Goal: Task Accomplishment & Management: Use online tool/utility

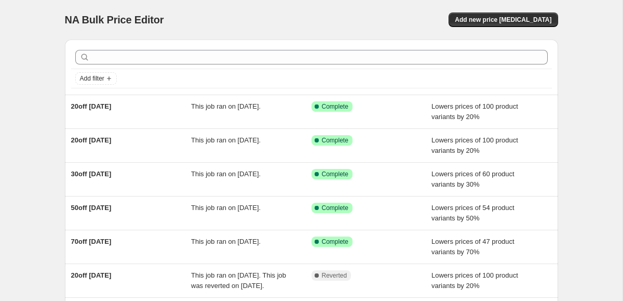
scroll to position [3, 0]
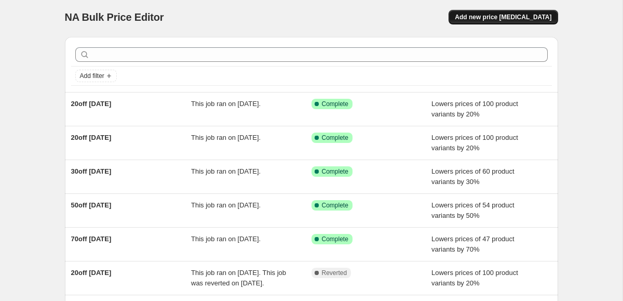
click at [529, 16] on span "Add new price [MEDICAL_DATA]" at bounding box center [503, 17] width 97 height 8
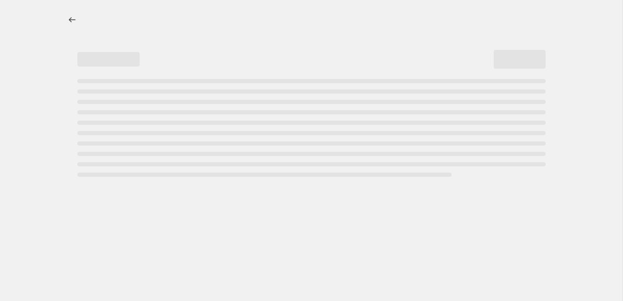
select select "percentage"
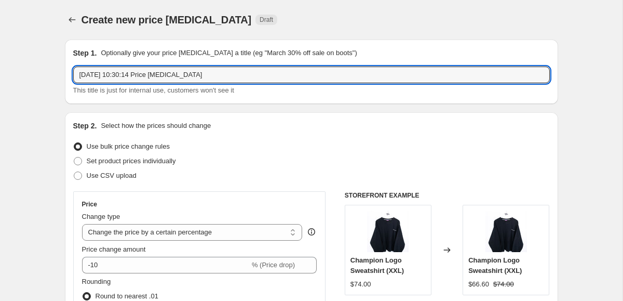
drag, startPoint x: 217, startPoint y: 74, endPoint x: 55, endPoint y: 68, distance: 162.2
drag, startPoint x: 183, startPoint y: 75, endPoint x: 62, endPoint y: 73, distance: 121.1
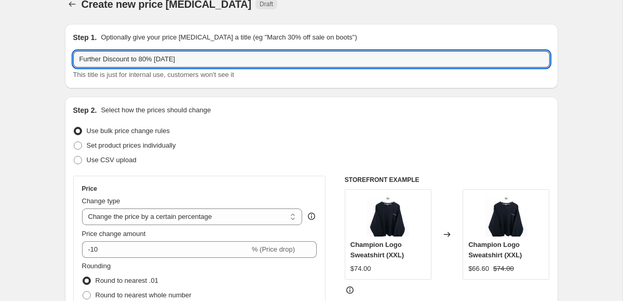
type input "Further Discount to 80% [DATE]"
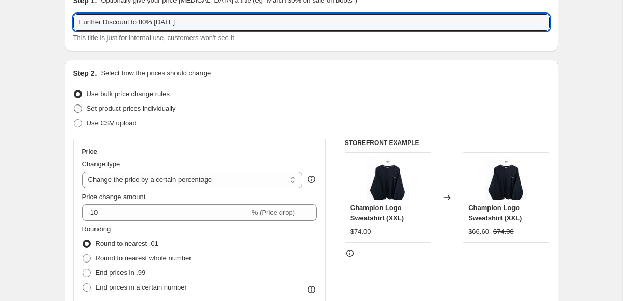
scroll to position [118, 0]
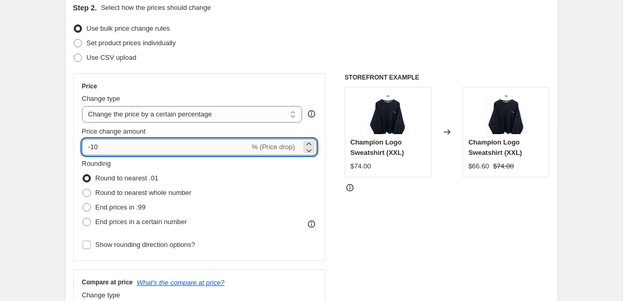
click at [107, 146] on input "-10" at bounding box center [166, 147] width 168 height 17
type input "-1"
type input "-80"
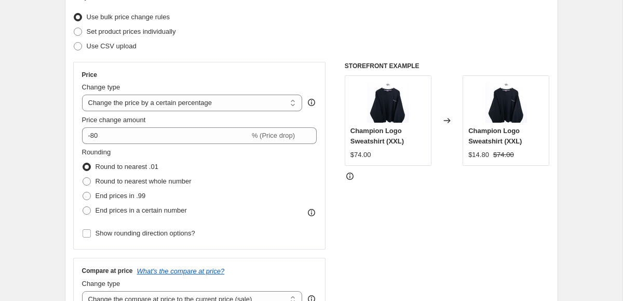
scroll to position [154, 0]
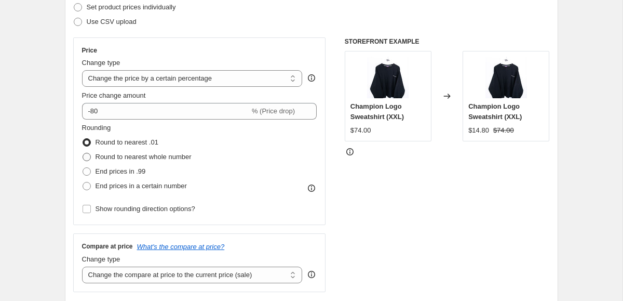
click at [90, 163] on label "Round to nearest whole number" at bounding box center [137, 157] width 110 height 15
click at [83, 153] on input "Round to nearest whole number" at bounding box center [83, 153] width 1 height 1
radio input "true"
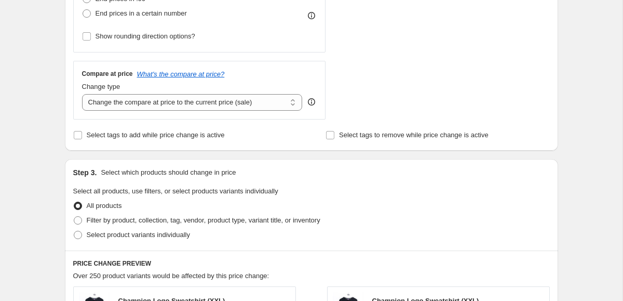
scroll to position [329, 0]
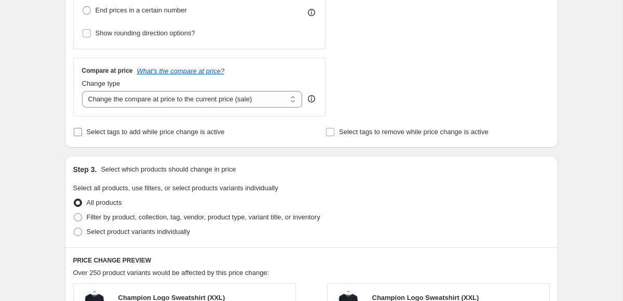
click at [74, 132] on input "Select tags to add while price change is active" at bounding box center [78, 132] width 8 height 8
checkbox input "true"
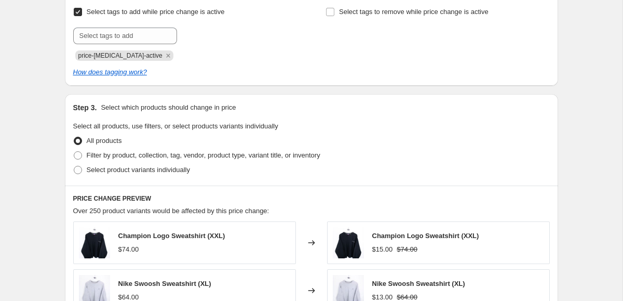
scroll to position [450, 0]
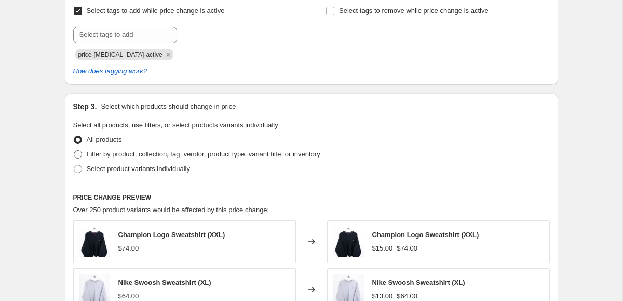
click at [76, 152] on span at bounding box center [78, 154] width 8 height 8
click at [74, 151] on input "Filter by product, collection, tag, vendor, product type, variant title, or inv…" at bounding box center [74, 150] width 1 height 1
radio input "true"
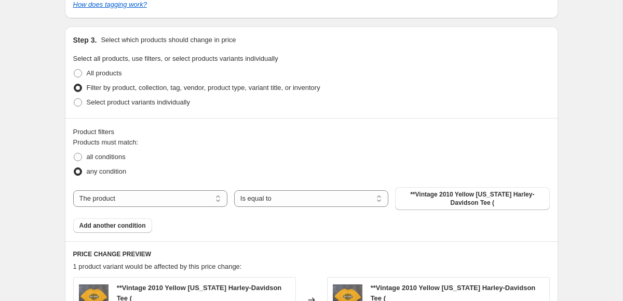
scroll to position [519, 0]
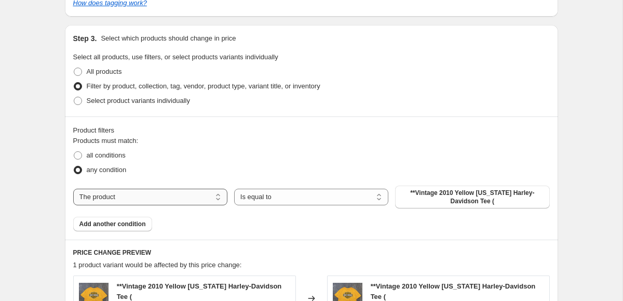
click at [166, 196] on select "The product The product's collection The product's tag The product's vendor The…" at bounding box center [150, 197] width 154 height 17
select select "tag"
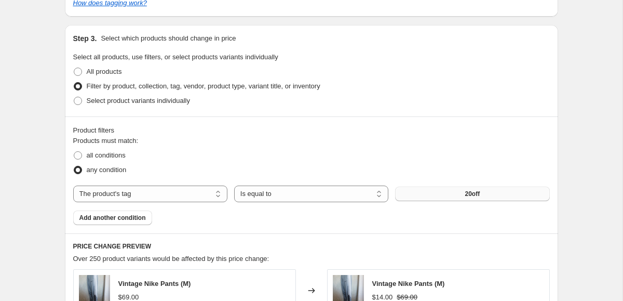
click at [439, 199] on button "20off" at bounding box center [472, 194] width 154 height 15
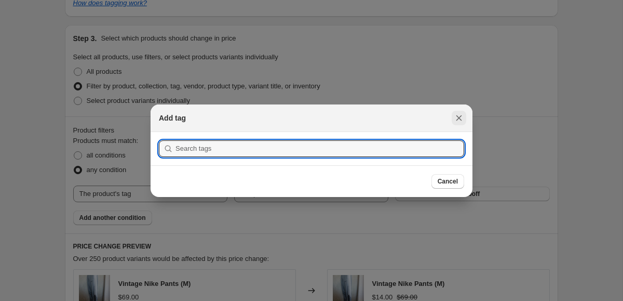
click at [456, 117] on icon "Close" at bounding box center [459, 118] width 10 height 10
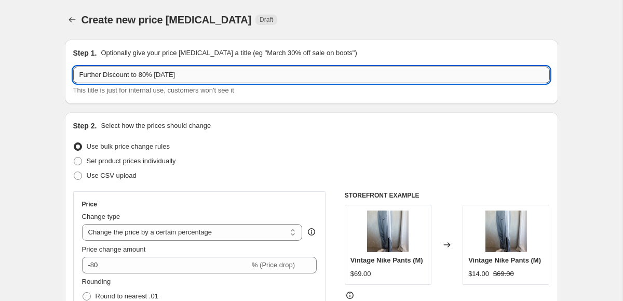
click at [147, 76] on input "Further Discount to 80% [DATE]" at bounding box center [311, 75] width 477 height 17
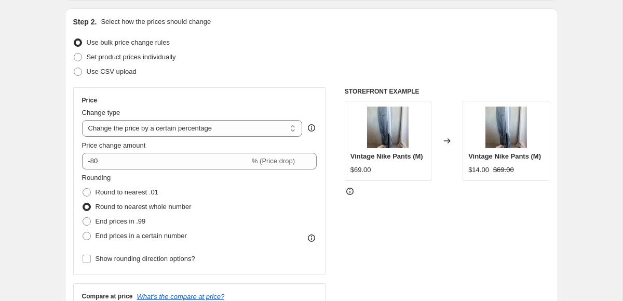
scroll to position [111, 0]
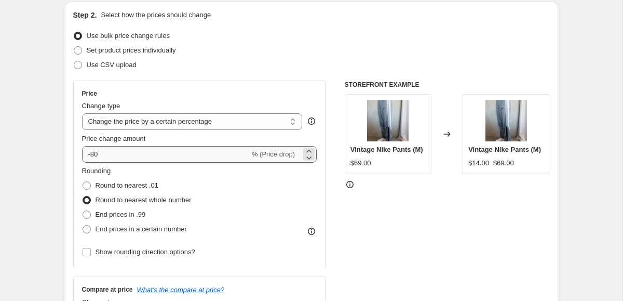
type input "Further Discount to 60% [DATE]"
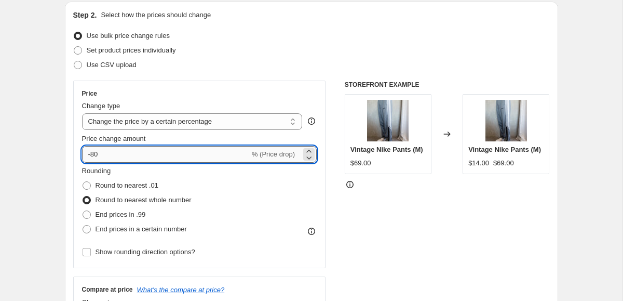
click at [103, 153] on input "-80" at bounding box center [166, 154] width 168 height 17
type input "-8"
type input "-60"
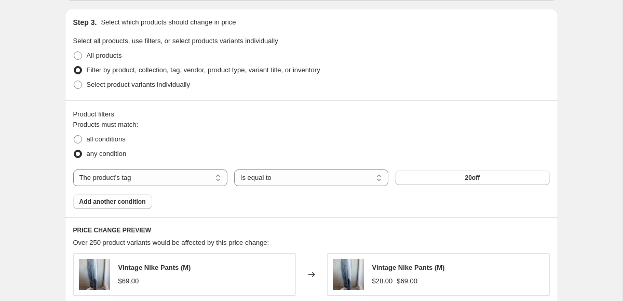
scroll to position [541, 0]
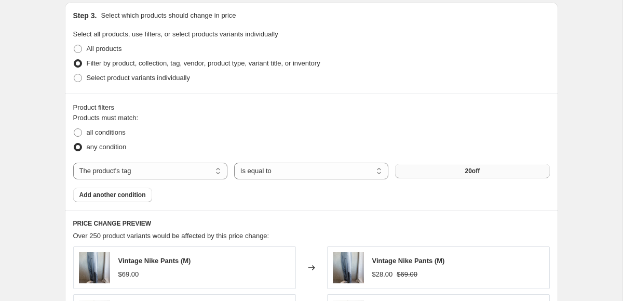
click at [434, 175] on button "20off" at bounding box center [472, 171] width 154 height 15
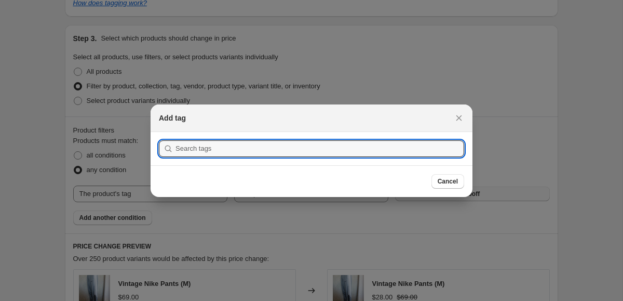
scroll to position [0, 0]
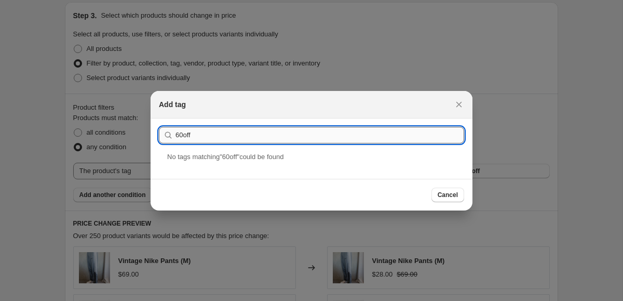
click at [201, 132] on input "60off" at bounding box center [320, 135] width 289 height 17
click at [212, 132] on input "60off" at bounding box center [320, 135] width 289 height 17
type input "60off"
click at [186, 167] on div "60off" at bounding box center [312, 165] width 322 height 28
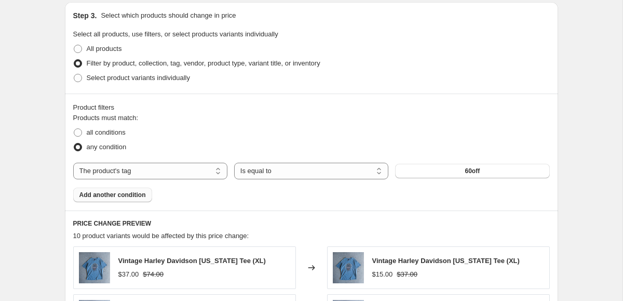
click at [102, 192] on span "Add another condition" at bounding box center [112, 195] width 67 height 8
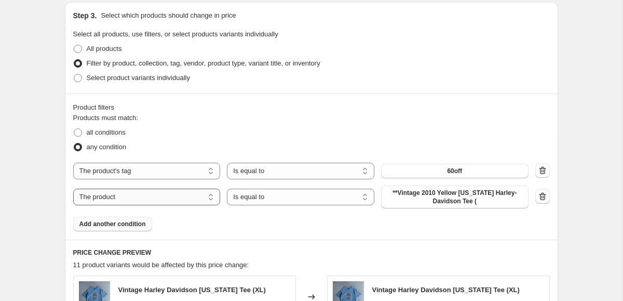
click at [124, 200] on select "The product The product's collection The product's tag The product's vendor The…" at bounding box center [147, 197] width 148 height 17
select select "product_status"
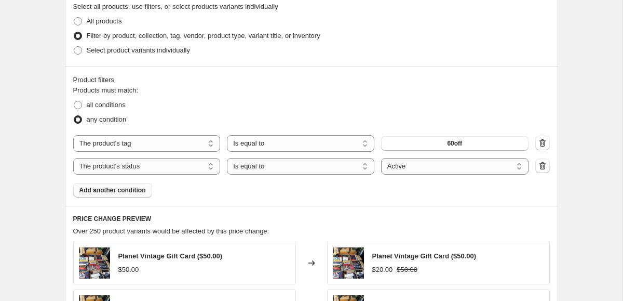
scroll to position [563, 0]
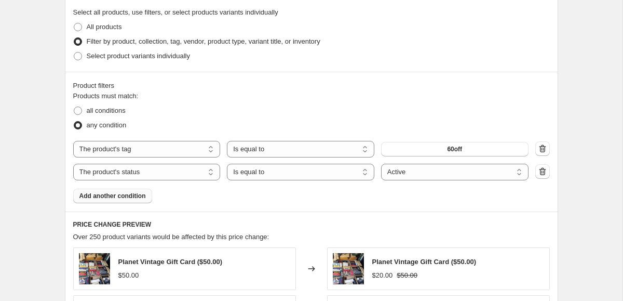
click at [116, 196] on span "Add another condition" at bounding box center [112, 196] width 67 height 8
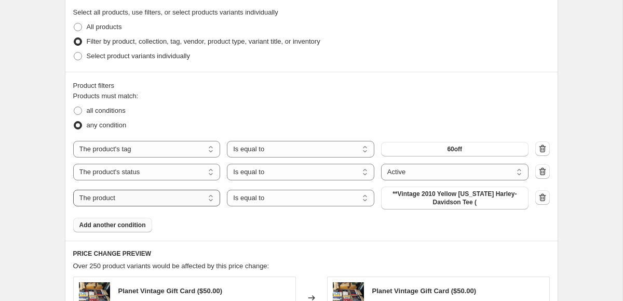
click at [146, 201] on select "The product The product's collection The product's tag The product's vendor The…" at bounding box center [147, 198] width 148 height 17
select select "tag"
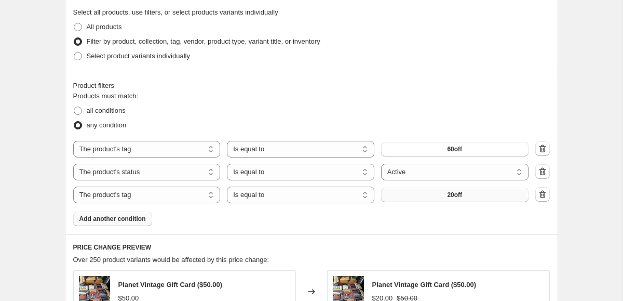
click at [450, 198] on span "20off" at bounding box center [454, 195] width 15 height 8
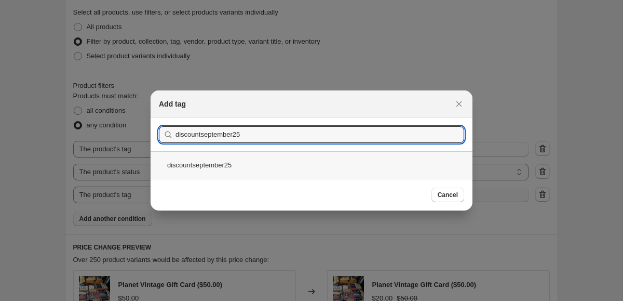
type input "discountseptember25"
click at [265, 165] on div "discountseptember25" at bounding box center [312, 165] width 322 height 28
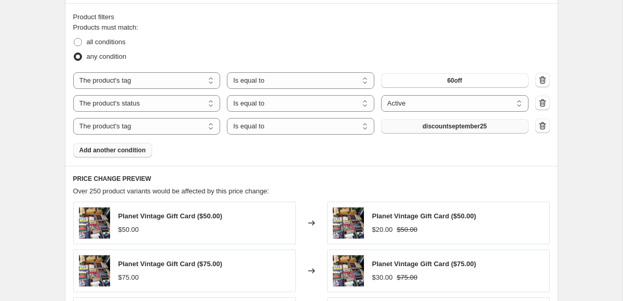
scroll to position [635, 0]
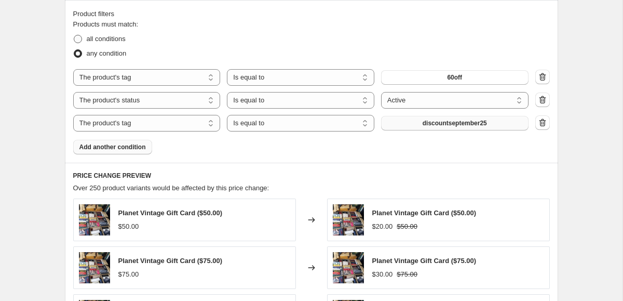
click at [115, 36] on span "all conditions" at bounding box center [106, 39] width 39 height 8
click at [74, 35] on input "all conditions" at bounding box center [74, 35] width 1 height 1
radio input "true"
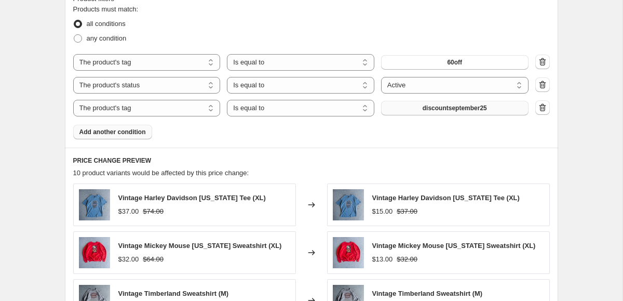
scroll to position [650, 0]
click at [541, 110] on icon "button" at bounding box center [542, 107] width 7 height 8
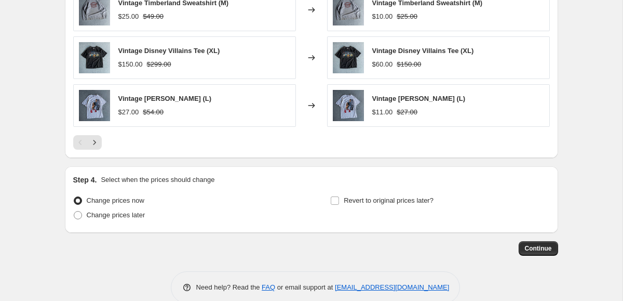
scroll to position [936, 0]
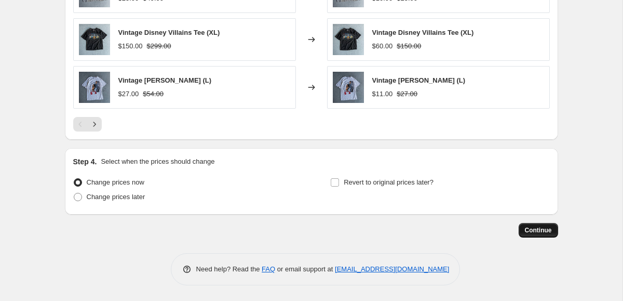
click at [542, 228] on span "Continue" at bounding box center [538, 230] width 27 height 8
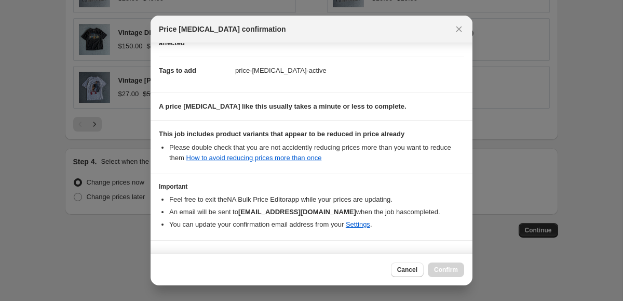
scroll to position [164, 0]
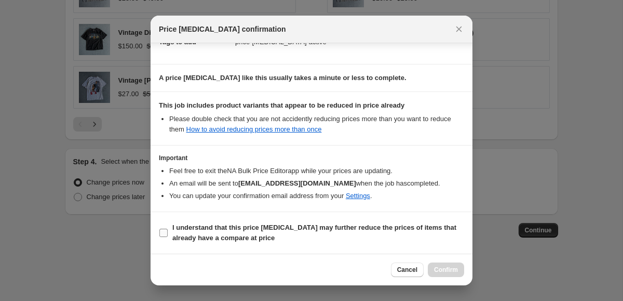
click at [161, 235] on input "I understand that this price [MEDICAL_DATA] may further reduce the prices of it…" at bounding box center [164, 233] width 8 height 8
checkbox input "true"
click at [458, 273] on span "Confirm" at bounding box center [446, 269] width 24 height 8
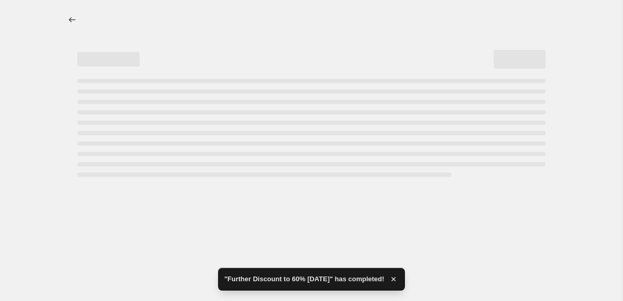
select select "percentage"
select select "tag"
select select "product_status"
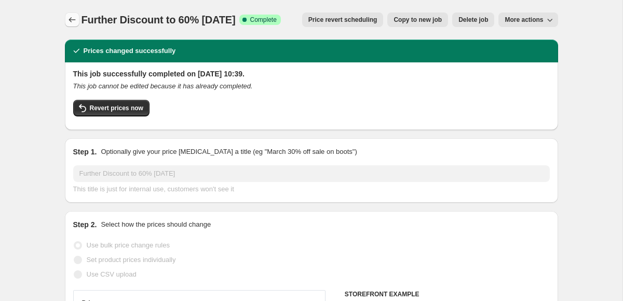
click at [71, 24] on icon "Price change jobs" at bounding box center [72, 20] width 10 height 10
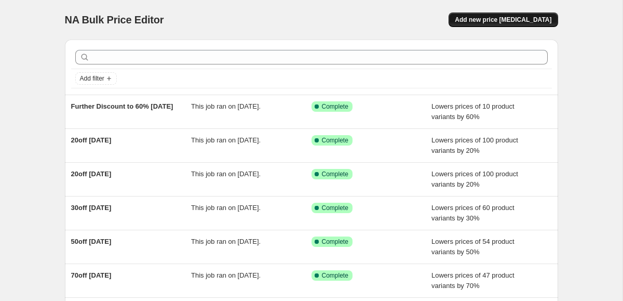
click at [477, 23] on span "Add new price [MEDICAL_DATA]" at bounding box center [503, 20] width 97 height 8
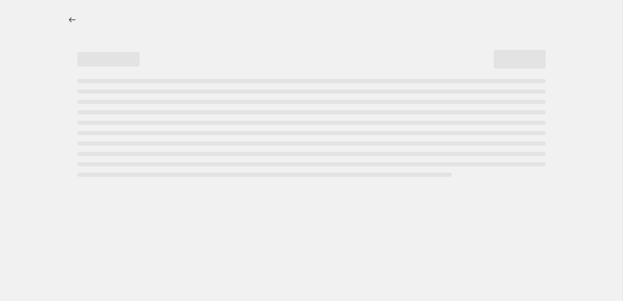
select select "percentage"
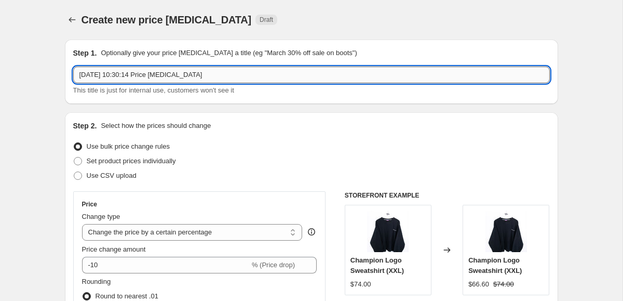
click at [112, 77] on input "[DATE] 10:30:14 Price [MEDICAL_DATA]" at bounding box center [311, 75] width 477 height 17
type input "Further Discount to 40% [DATE]"
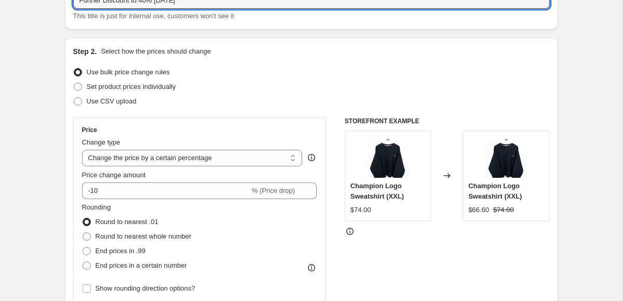
scroll to position [100, 0]
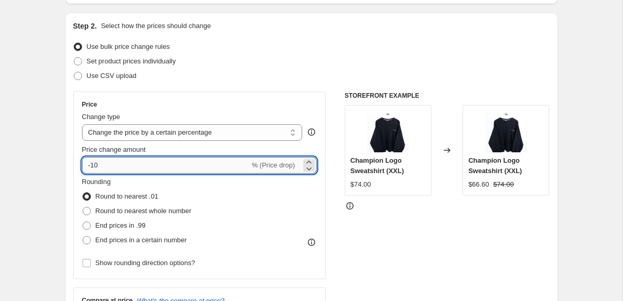
click at [105, 169] on input "-10" at bounding box center [166, 165] width 168 height 17
click at [239, 87] on div "Step 2. Select how the prices should change Use bulk price change rules Set pro…" at bounding box center [311, 195] width 477 height 348
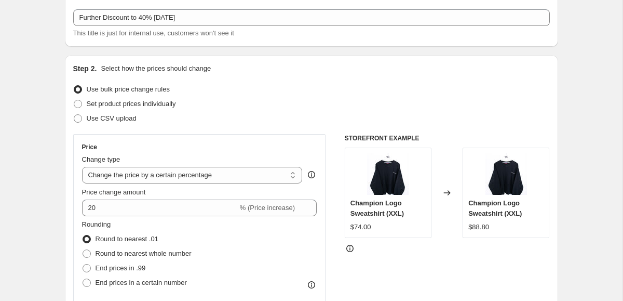
scroll to position [63, 0]
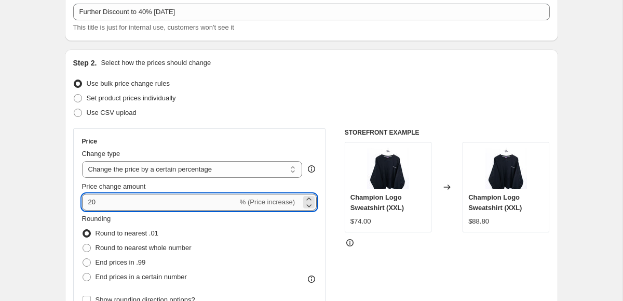
click at [108, 206] on input "20" at bounding box center [160, 202] width 156 height 17
type input "2"
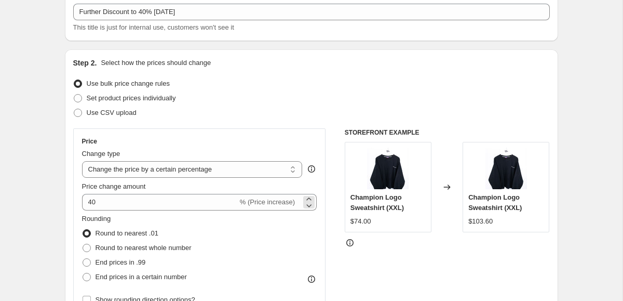
click at [299, 205] on div "40 % (Price increase)" at bounding box center [199, 202] width 235 height 17
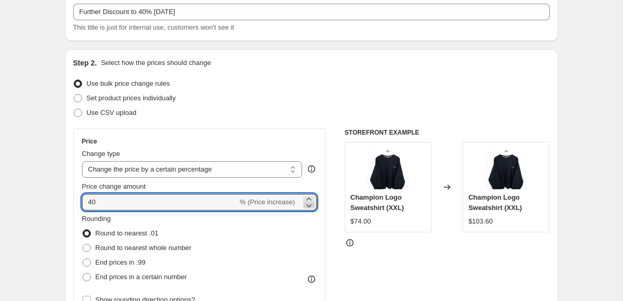
click at [305, 205] on icon at bounding box center [309, 205] width 10 height 10
type input "39"
drag, startPoint x: 117, startPoint y: 204, endPoint x: 61, endPoint y: 200, distance: 56.8
type input "-40"
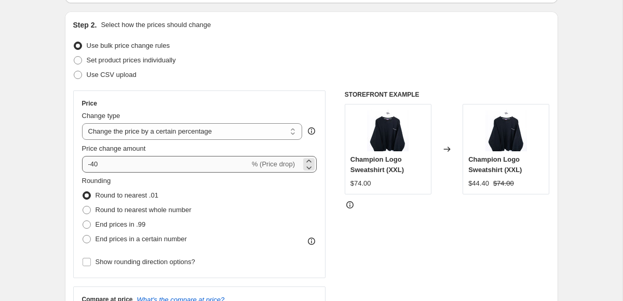
scroll to position [102, 0]
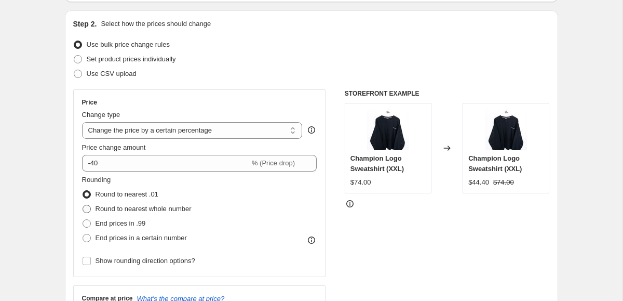
click at [85, 209] on span at bounding box center [87, 209] width 8 height 8
click at [83, 205] on input "Round to nearest whole number" at bounding box center [83, 205] width 1 height 1
radio input "true"
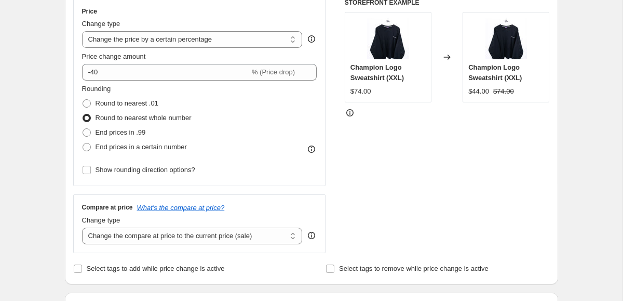
scroll to position [266, 0]
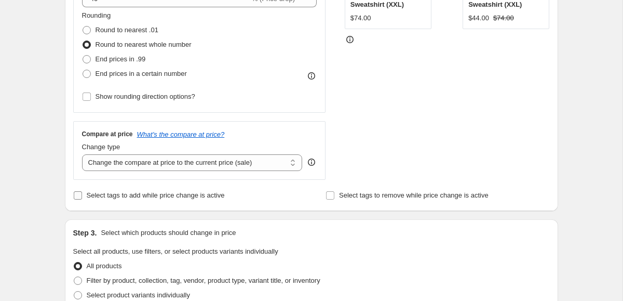
click at [75, 194] on input "Select tags to add while price change is active" at bounding box center [78, 195] width 8 height 8
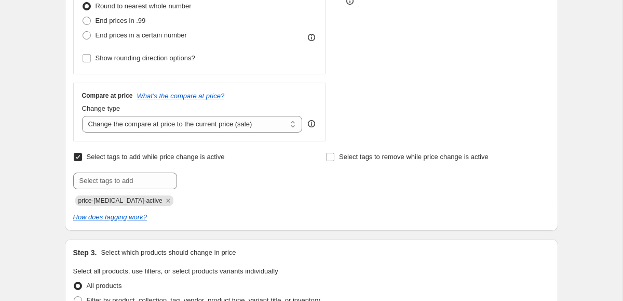
scroll to position [306, 0]
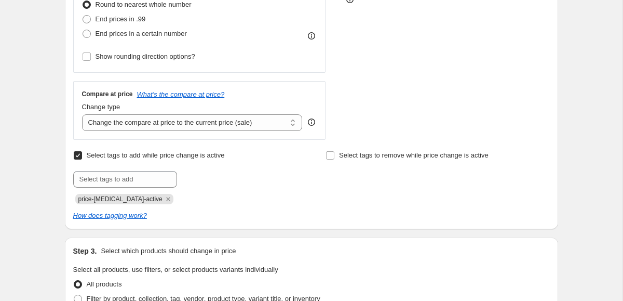
click at [78, 154] on input "Select tags to add while price change is active" at bounding box center [78, 155] width 8 height 8
checkbox input "false"
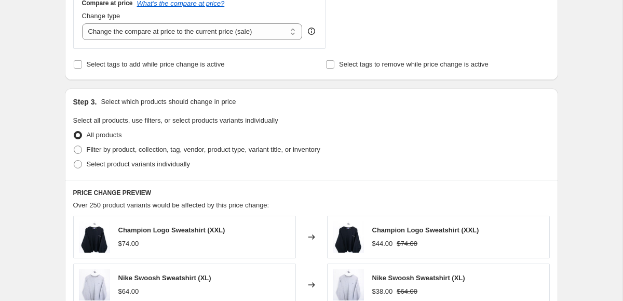
scroll to position [398, 0]
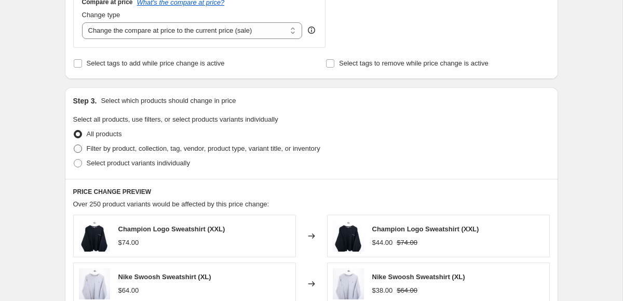
click at [80, 147] on span at bounding box center [78, 148] width 8 height 8
click at [74, 145] on input "Filter by product, collection, tag, vendor, product type, variant title, or inv…" at bounding box center [74, 144] width 1 height 1
radio input "true"
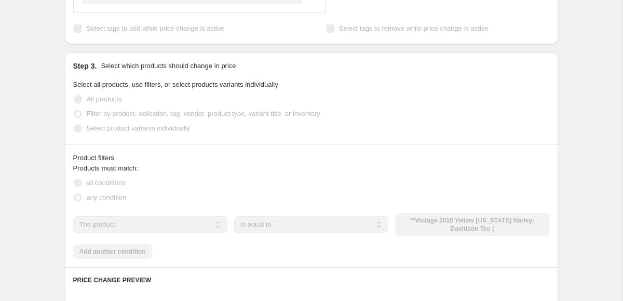
scroll to position [449, 0]
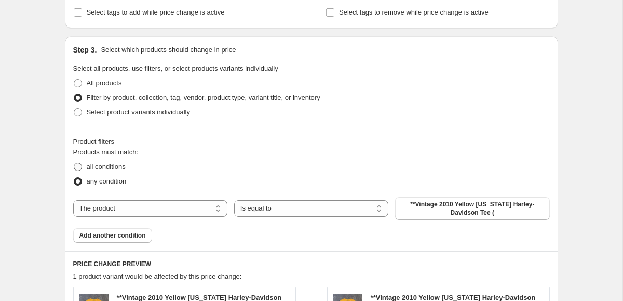
click at [78, 166] on span at bounding box center [78, 167] width 8 height 8
click at [74, 163] on input "all conditions" at bounding box center [74, 163] width 1 height 1
radio input "true"
click at [146, 208] on select "The product The product's collection The product's tag The product's vendor The…" at bounding box center [150, 208] width 154 height 17
select select "tag"
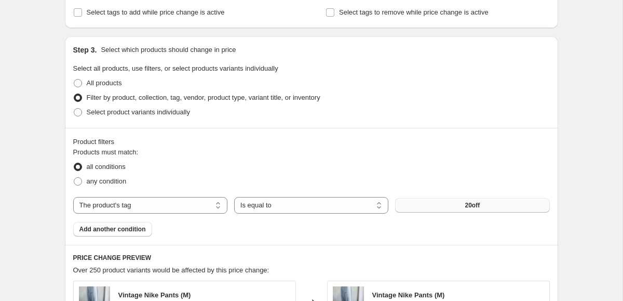
click at [441, 205] on button "20off" at bounding box center [472, 205] width 154 height 15
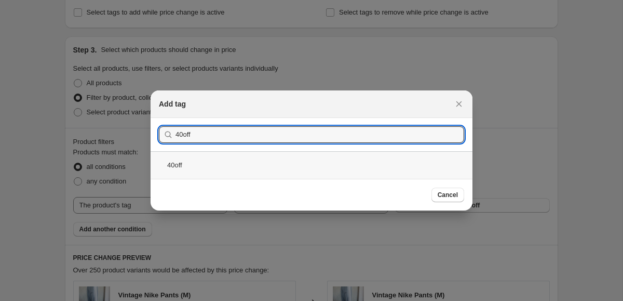
type input "40off"
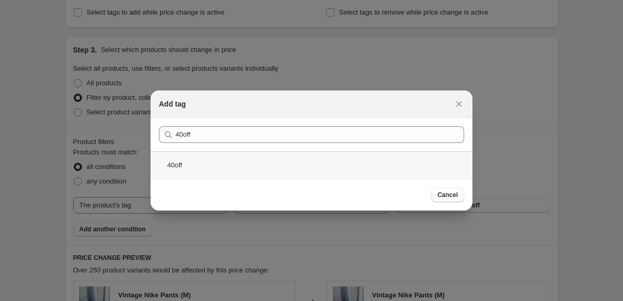
click at [178, 167] on div "40off" at bounding box center [312, 165] width 322 height 28
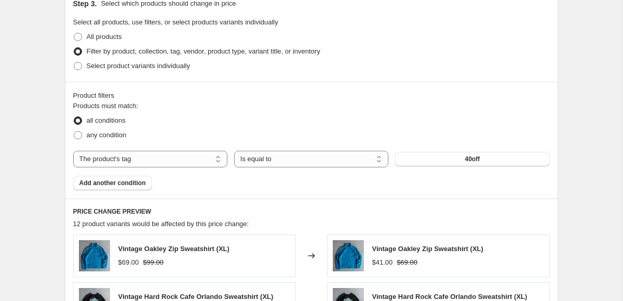
scroll to position [514, 0]
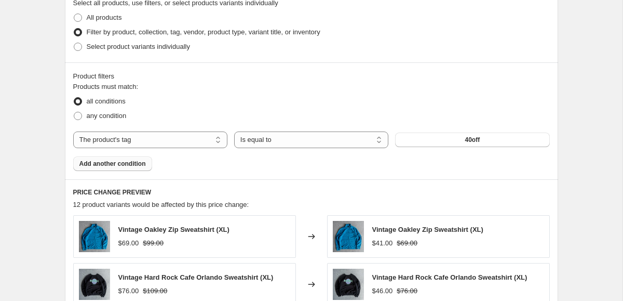
click at [96, 166] on span "Add another condition" at bounding box center [112, 164] width 67 height 8
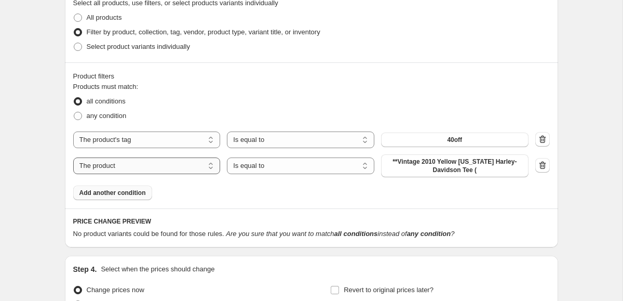
click at [134, 168] on select "The product The product's collection The product's tag The product's vendor The…" at bounding box center [147, 165] width 148 height 17
select select "product_status"
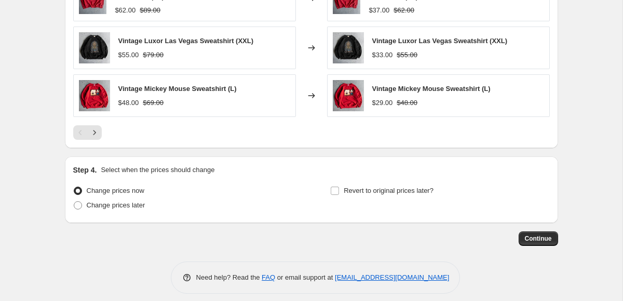
scroll to position [878, 0]
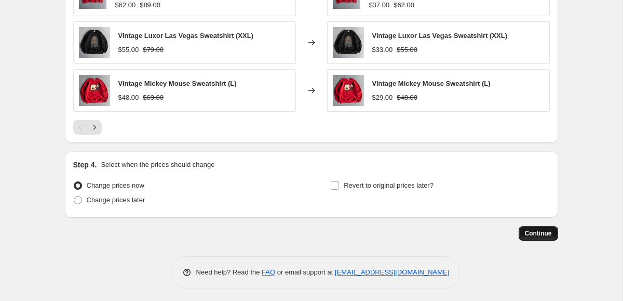
click at [536, 230] on span "Continue" at bounding box center [538, 233] width 27 height 8
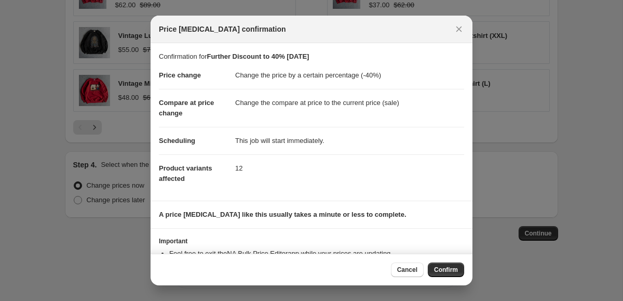
scroll to position [41, 0]
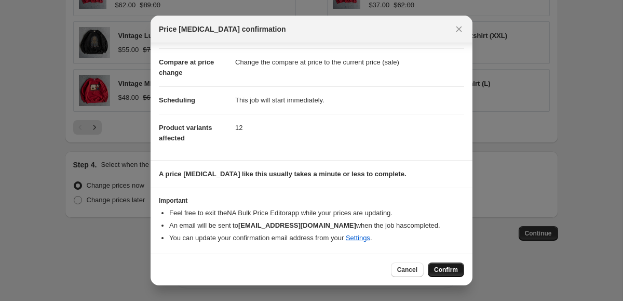
click at [453, 271] on span "Confirm" at bounding box center [446, 269] width 24 height 8
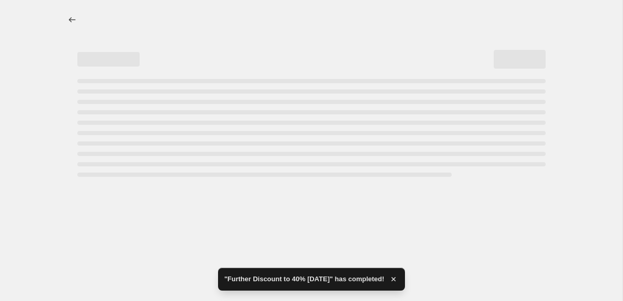
select select "percentage"
select select "tag"
select select "product_status"
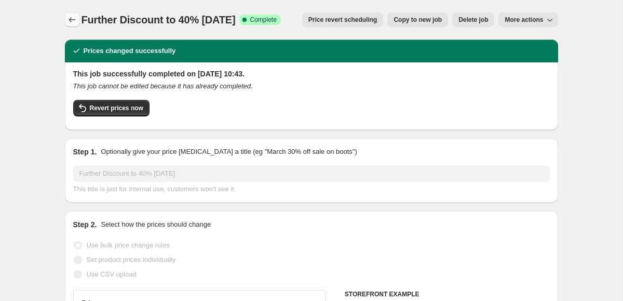
click at [70, 23] on icon "Price change jobs" at bounding box center [72, 20] width 10 height 10
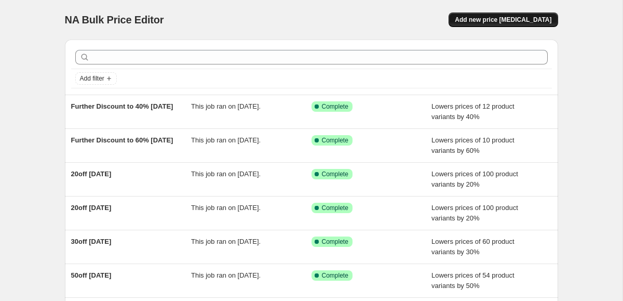
click at [484, 24] on button "Add new price [MEDICAL_DATA]" at bounding box center [503, 19] width 109 height 15
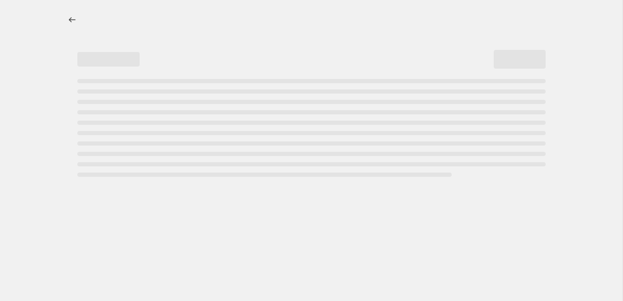
select select "percentage"
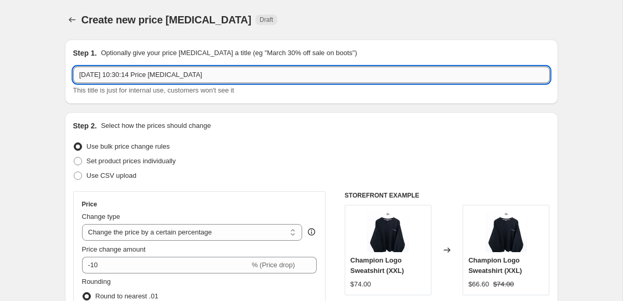
click at [173, 78] on input "[DATE] 10:30:14 Price [MEDICAL_DATA]" at bounding box center [311, 75] width 477 height 17
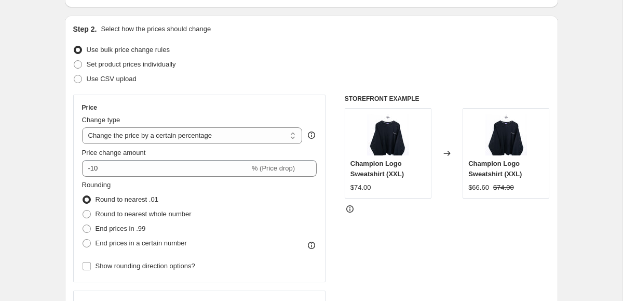
scroll to position [98, 0]
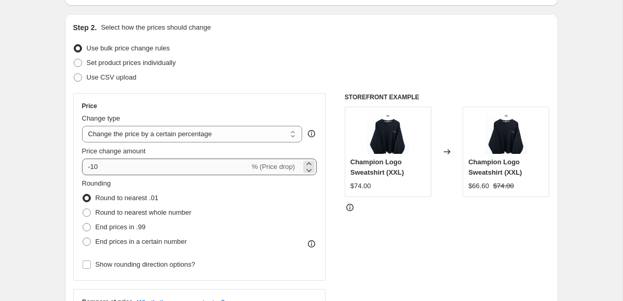
type input "Further Discount to 30% [DATE]"
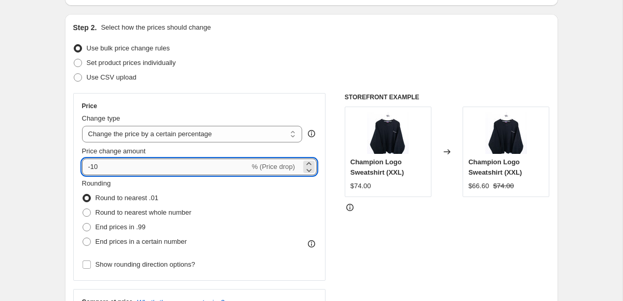
click at [113, 166] on input "-10" at bounding box center [166, 166] width 168 height 17
type input "-1"
type input "-30"
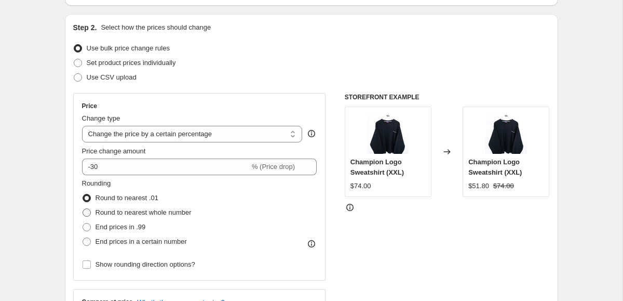
click at [85, 212] on span at bounding box center [87, 212] width 8 height 8
click at [83, 209] on input "Round to nearest whole number" at bounding box center [83, 208] width 1 height 1
radio input "true"
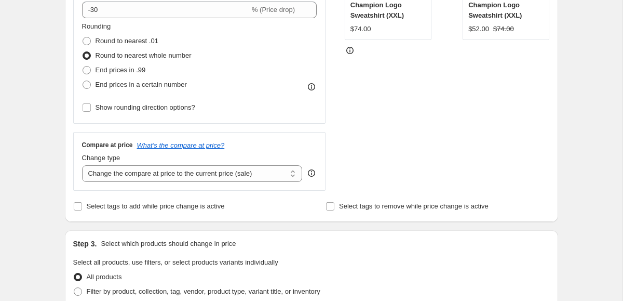
scroll to position [264, 0]
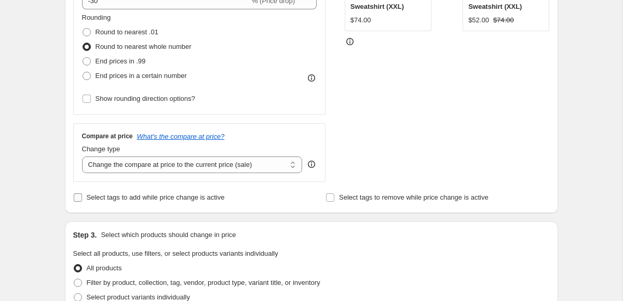
click at [81, 197] on input "Select tags to add while price change is active" at bounding box center [78, 197] width 8 height 8
checkbox input "true"
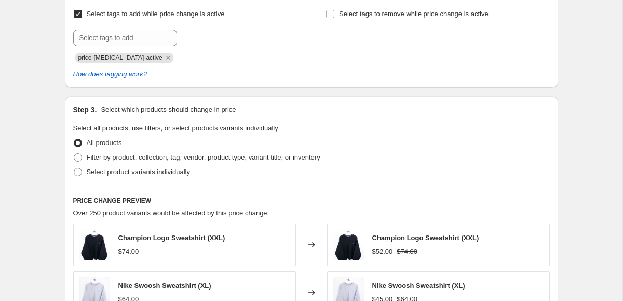
scroll to position [453, 0]
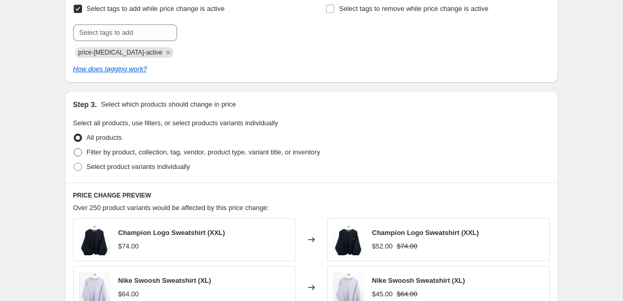
click at [78, 153] on span at bounding box center [78, 152] width 8 height 8
click at [74, 149] on input "Filter by product, collection, tag, vendor, product type, variant title, or inv…" at bounding box center [74, 148] width 1 height 1
radio input "true"
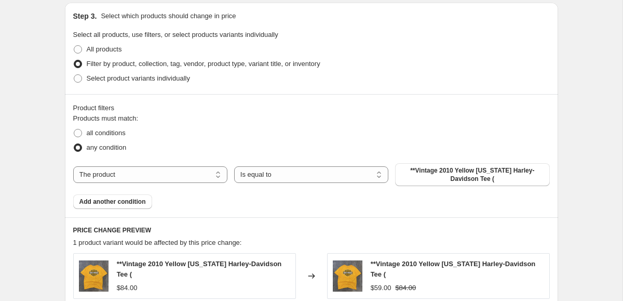
scroll to position [549, 0]
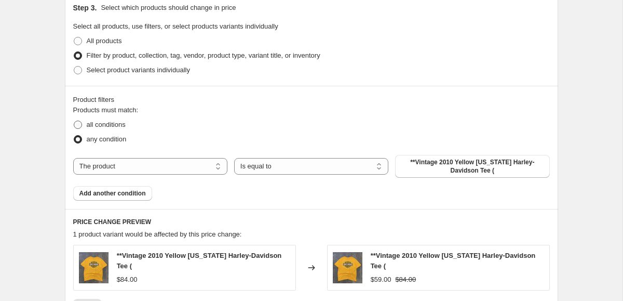
click at [110, 128] on span "all conditions" at bounding box center [106, 125] width 39 height 8
click at [74, 121] on input "all conditions" at bounding box center [74, 121] width 1 height 1
radio input "true"
click at [131, 163] on select "The product The product's collection The product's tag The product's vendor The…" at bounding box center [150, 166] width 154 height 17
select select "tag"
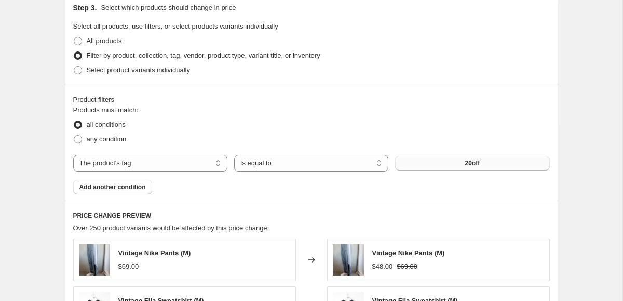
click at [470, 165] on span "20off" at bounding box center [472, 163] width 15 height 8
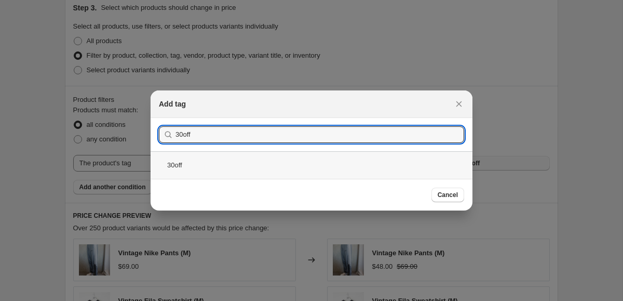
type input "30off"
click at [175, 166] on div "30off" at bounding box center [312, 165] width 322 height 28
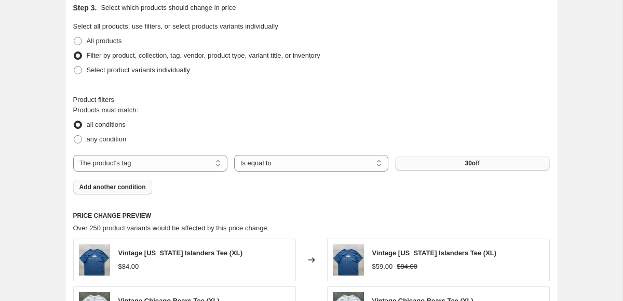
click at [103, 187] on span "Add another condition" at bounding box center [112, 187] width 67 height 8
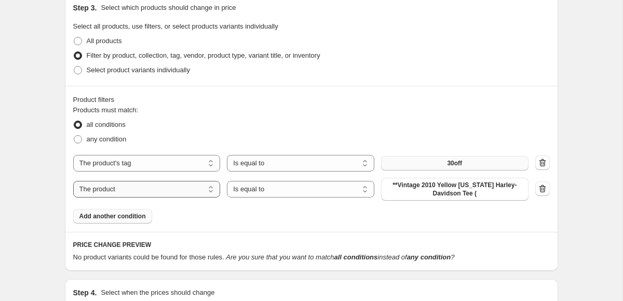
click at [128, 190] on select "The product The product's collection The product's tag The product's vendor The…" at bounding box center [147, 189] width 148 height 17
select select "product_status"
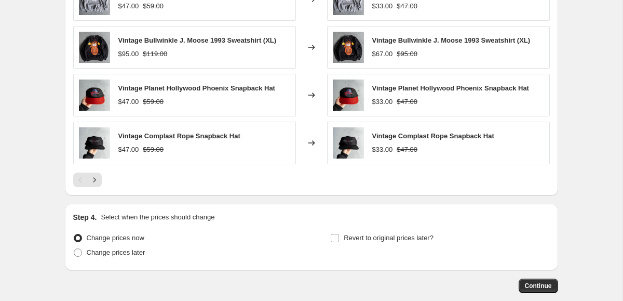
scroll to position [915, 0]
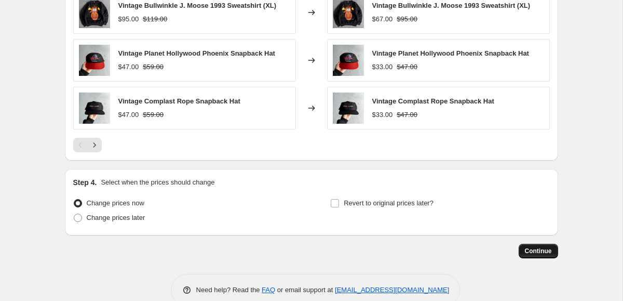
click at [535, 249] on span "Continue" at bounding box center [538, 251] width 27 height 8
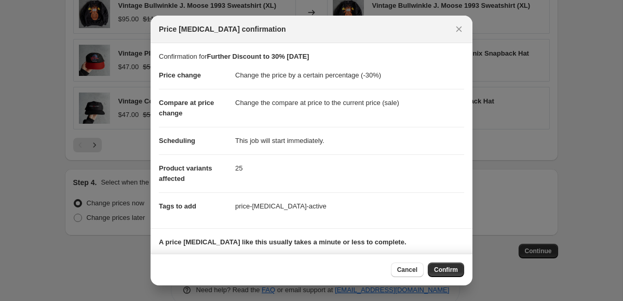
scroll to position [68, 0]
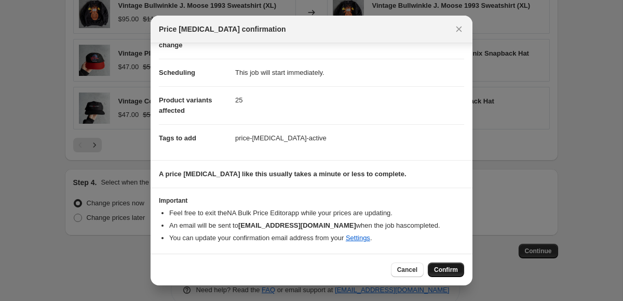
click at [437, 267] on span "Confirm" at bounding box center [446, 269] width 24 height 8
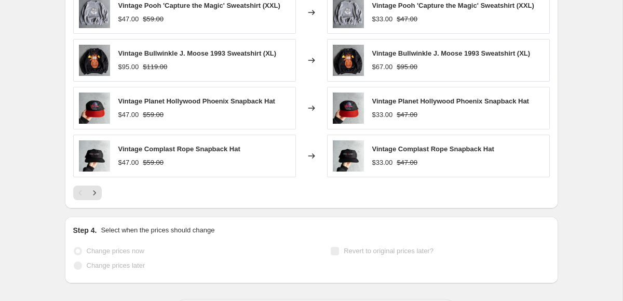
scroll to position [942, 0]
select select "percentage"
select select "tag"
select select "product_status"
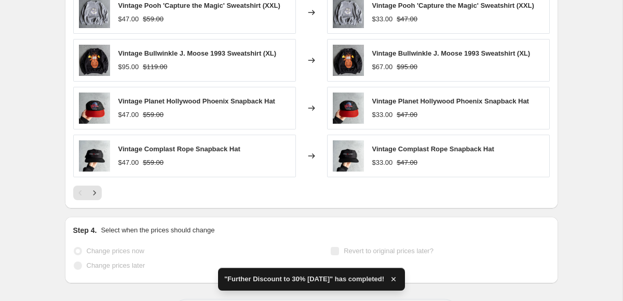
scroll to position [0, 0]
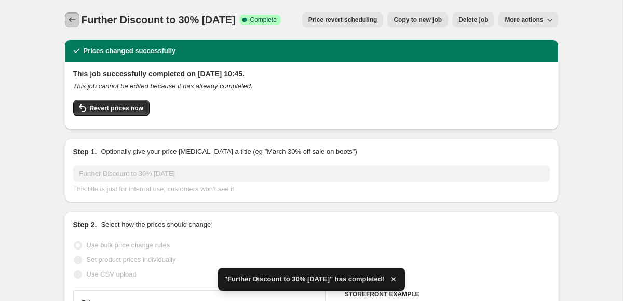
click at [73, 20] on icon "Price change jobs" at bounding box center [72, 19] width 7 height 5
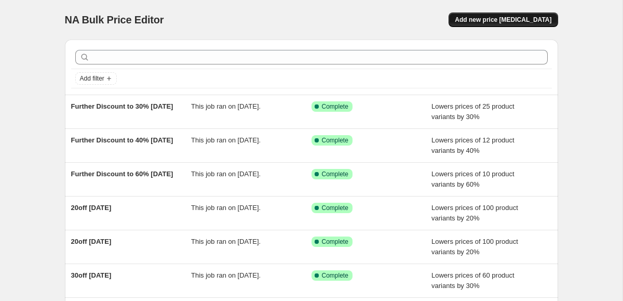
click at [508, 20] on span "Add new price [MEDICAL_DATA]" at bounding box center [503, 20] width 97 height 8
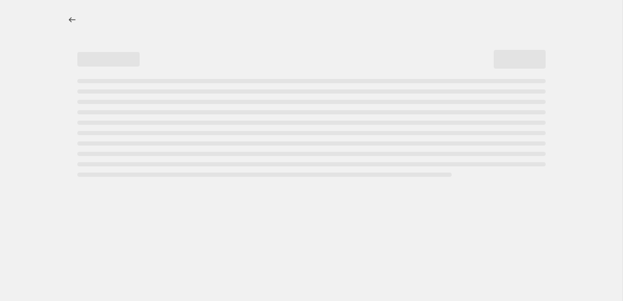
select select "percentage"
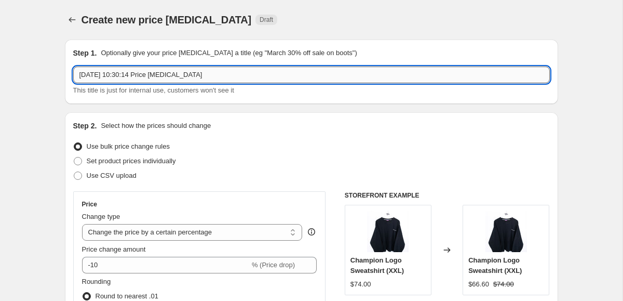
click at [117, 74] on input "[DATE] 10:30:14 Price [MEDICAL_DATA]" at bounding box center [311, 75] width 477 height 17
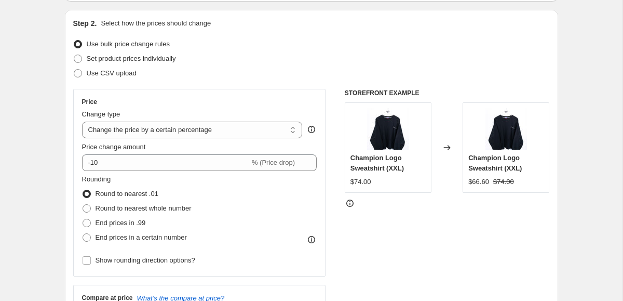
scroll to position [114, 0]
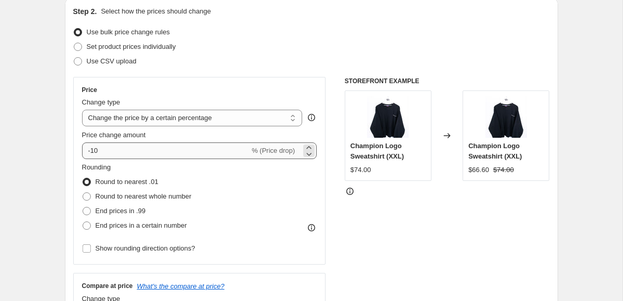
type input "20off [DATE]"
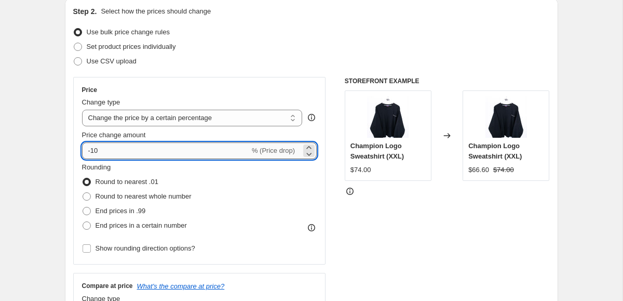
click at [113, 150] on input "-10" at bounding box center [166, 150] width 168 height 17
type input "-1"
type input "-20"
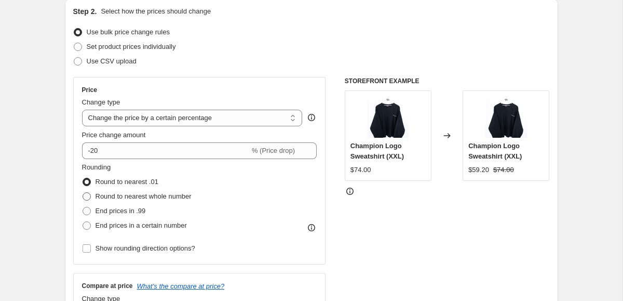
click at [88, 197] on span at bounding box center [87, 196] width 8 height 8
click at [83, 193] on input "Round to nearest whole number" at bounding box center [83, 192] width 1 height 1
radio input "true"
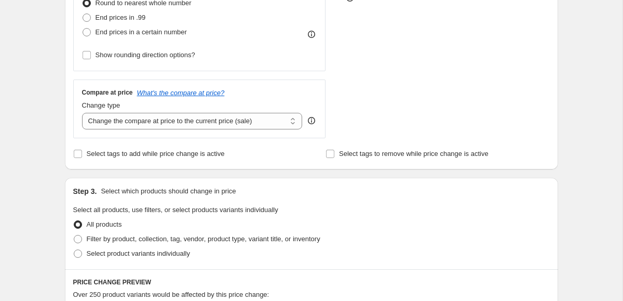
scroll to position [320, 0]
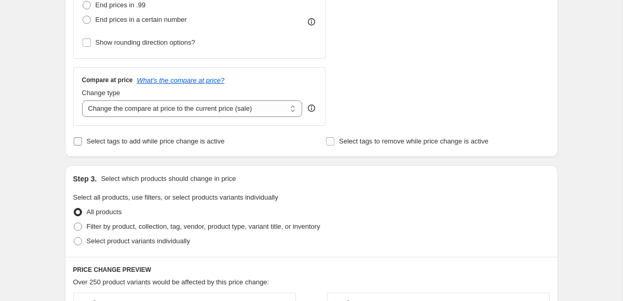
click at [76, 141] on input "Select tags to add while price change is active" at bounding box center [78, 141] width 8 height 8
checkbox input "true"
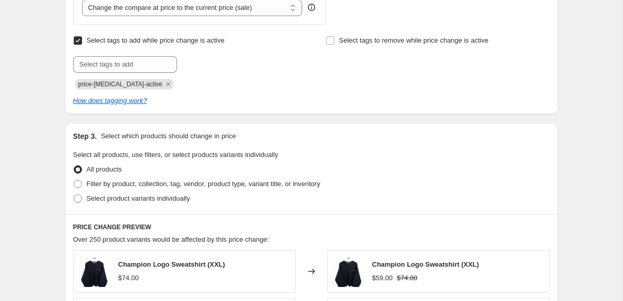
scroll to position [425, 0]
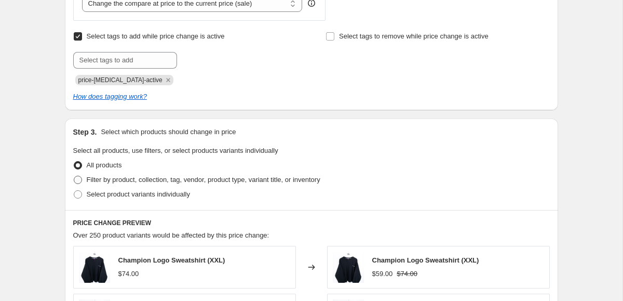
click at [76, 177] on span at bounding box center [78, 180] width 8 height 8
click at [74, 176] on input "Filter by product, collection, tag, vendor, product type, variant title, or inv…" at bounding box center [74, 176] width 1 height 1
radio input "true"
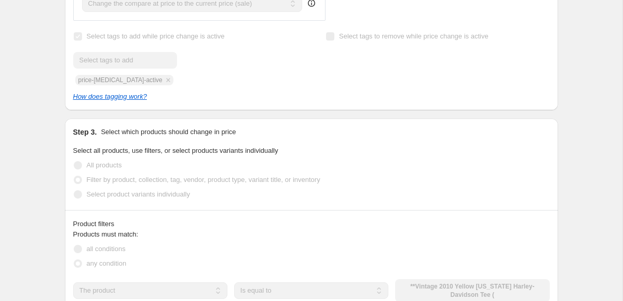
scroll to position [500, 0]
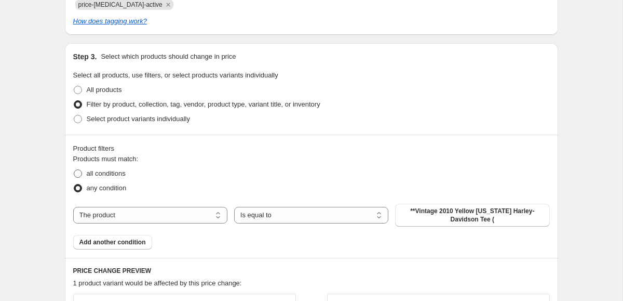
click at [81, 170] on span at bounding box center [78, 173] width 8 height 8
click at [74, 170] on input "all conditions" at bounding box center [74, 169] width 1 height 1
radio input "true"
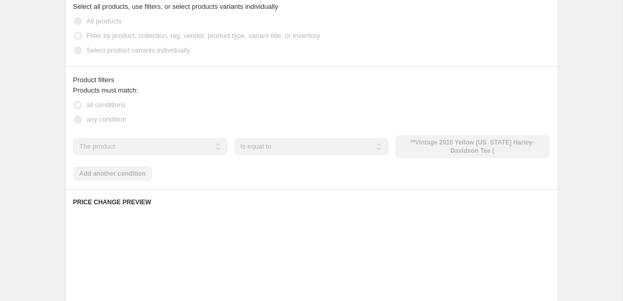
scroll to position [588, 0]
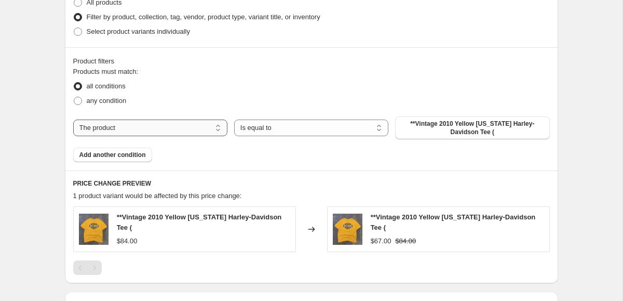
click at [142, 130] on select "The product The product's collection The product's tag The product's vendor The…" at bounding box center [150, 127] width 154 height 17
select select "tag"
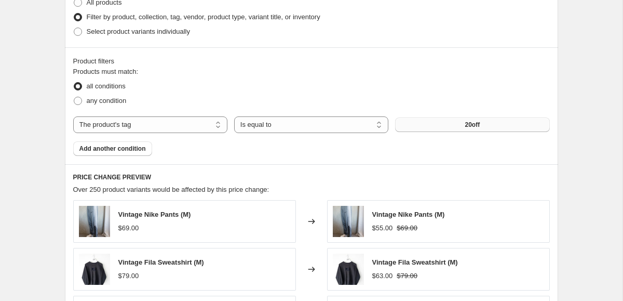
click at [466, 126] on span "20off" at bounding box center [472, 125] width 15 height 8
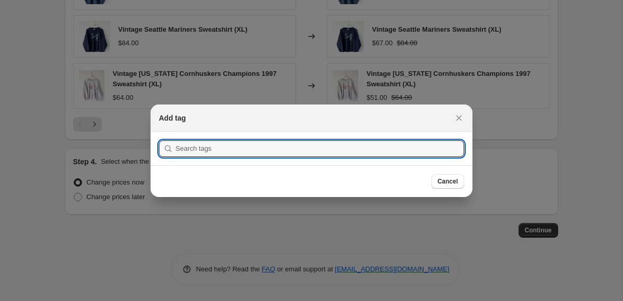
scroll to position [0, 0]
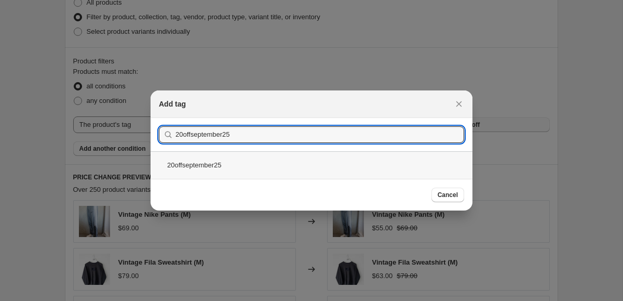
type input "20offseptember25"
click at [201, 169] on div "20offseptember25" at bounding box center [312, 165] width 322 height 28
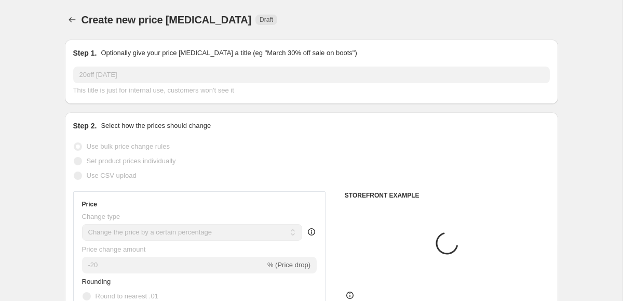
scroll to position [588, 0]
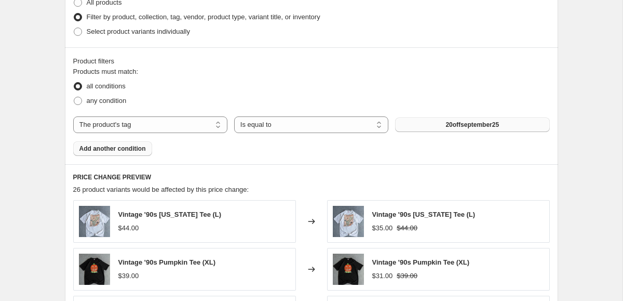
click at [124, 144] on button "Add another condition" at bounding box center [112, 148] width 79 height 15
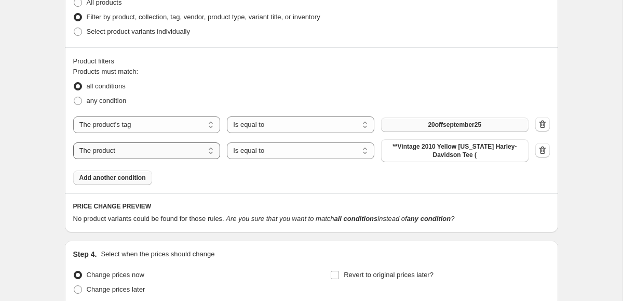
click at [137, 153] on select "The product The product's collection The product's tag The product's vendor The…" at bounding box center [147, 150] width 148 height 17
select select "product_status"
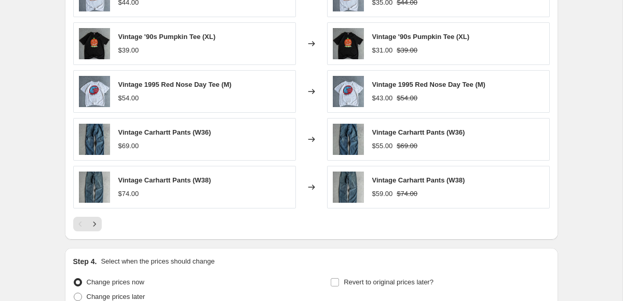
scroll to position [936, 0]
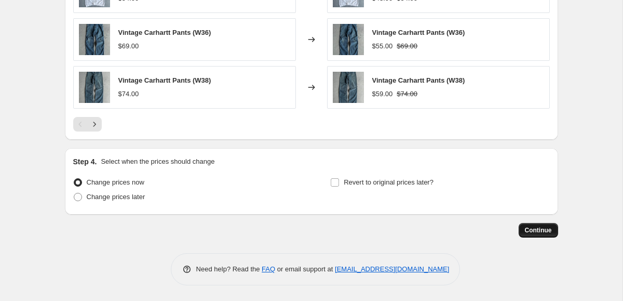
click at [547, 232] on span "Continue" at bounding box center [538, 230] width 27 height 8
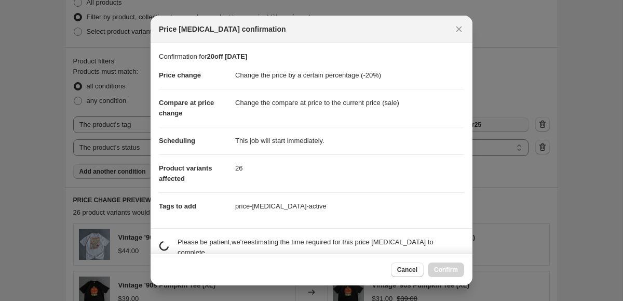
scroll to position [0, 0]
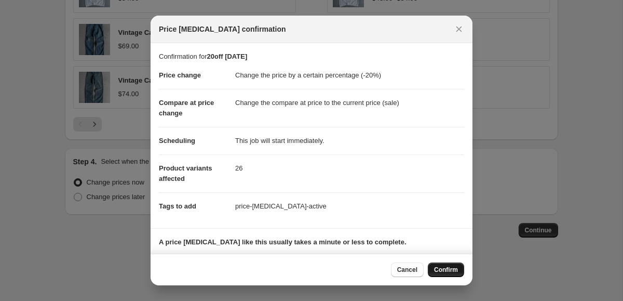
click at [452, 273] on span "Confirm" at bounding box center [446, 269] width 24 height 8
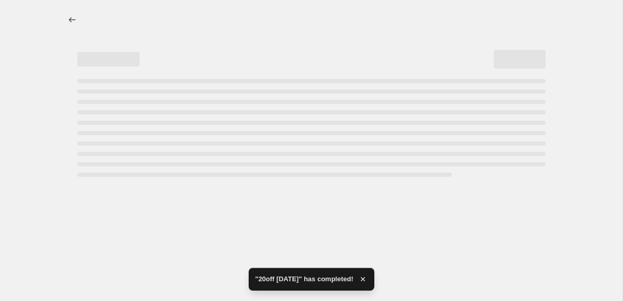
select select "percentage"
select select "tag"
select select "product_status"
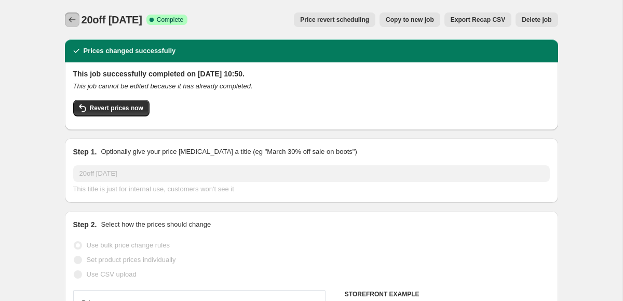
click at [70, 19] on icon "Price change jobs" at bounding box center [72, 19] width 7 height 5
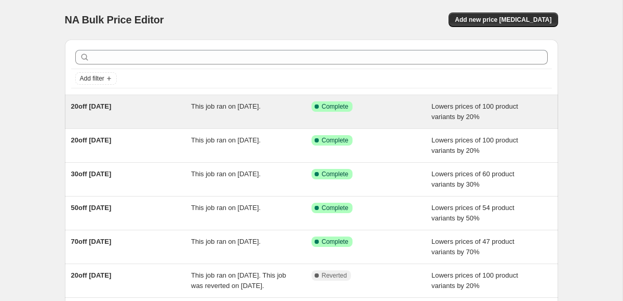
click at [169, 110] on div "20off [DATE]" at bounding box center [131, 111] width 121 height 21
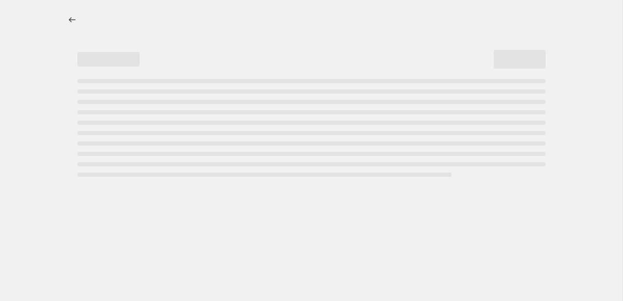
select select "percentage"
select select "tag"
select select "product_status"
select select "tag"
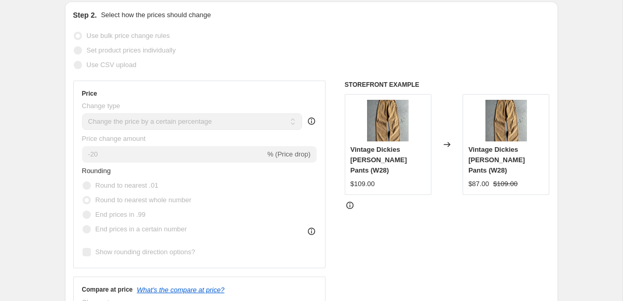
scroll to position [156, 0]
